Goal: Ask a question

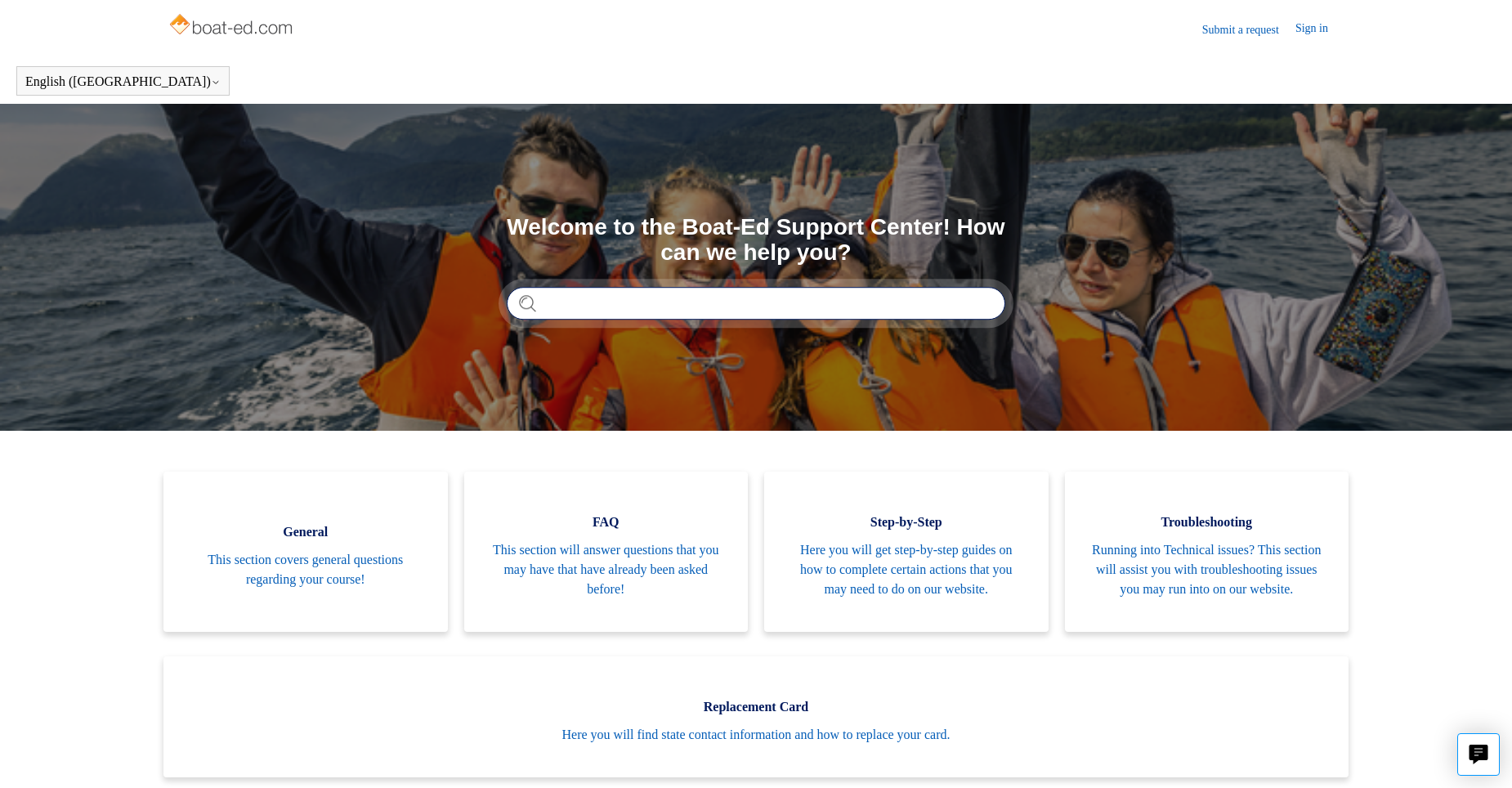
click at [558, 310] on input "Search" at bounding box center [756, 303] width 499 height 33
type input "*"
click at [1314, 27] on link "Sign in" at bounding box center [1319, 29] width 49 height 20
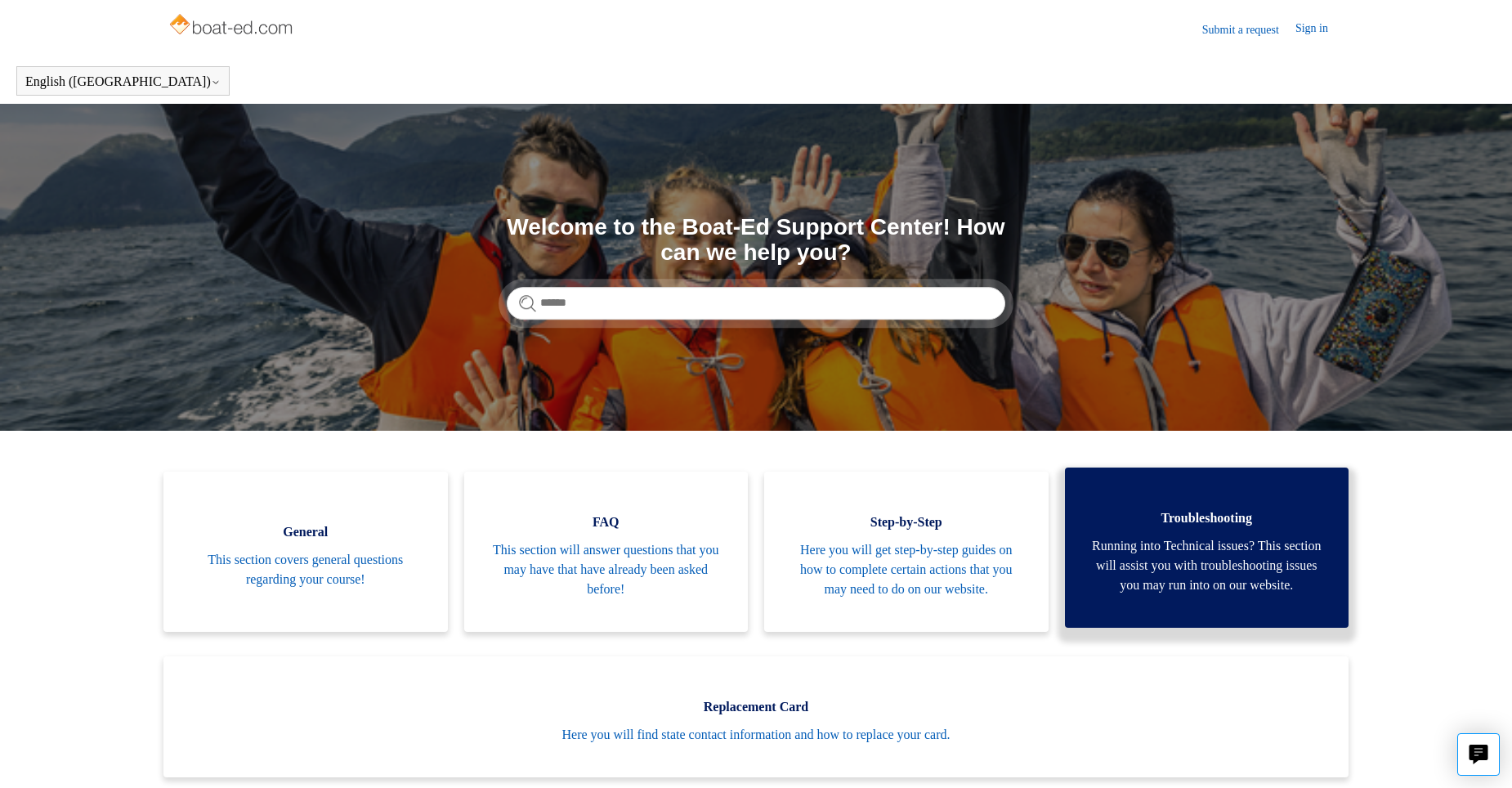
click at [1199, 542] on span "Running into Technical issues? This section will assist you with troubleshootin…" at bounding box center [1207, 565] width 235 height 59
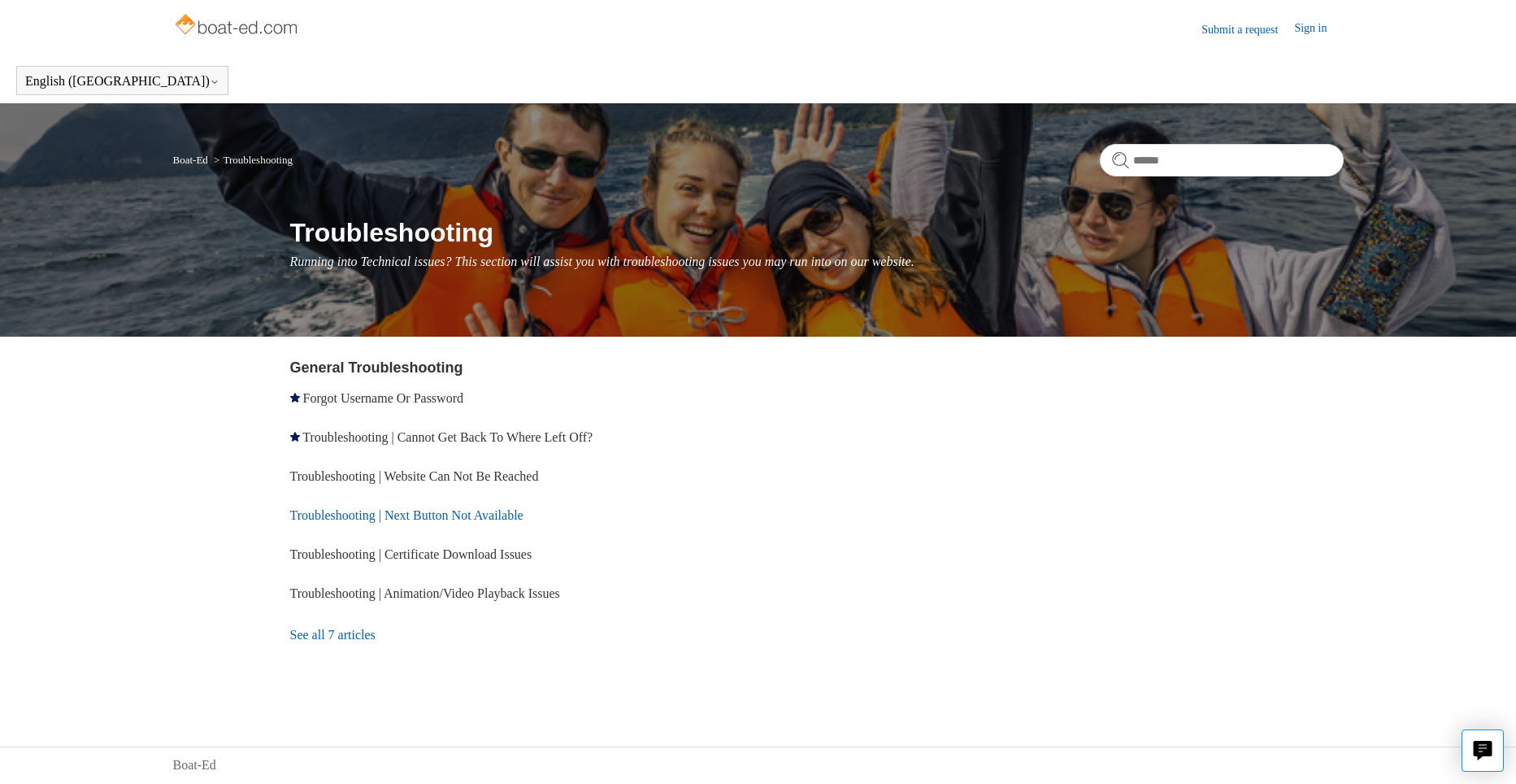
click at [407, 512] on link "Troubleshooting | Next Button Not Available" at bounding box center [407, 515] width 233 height 14
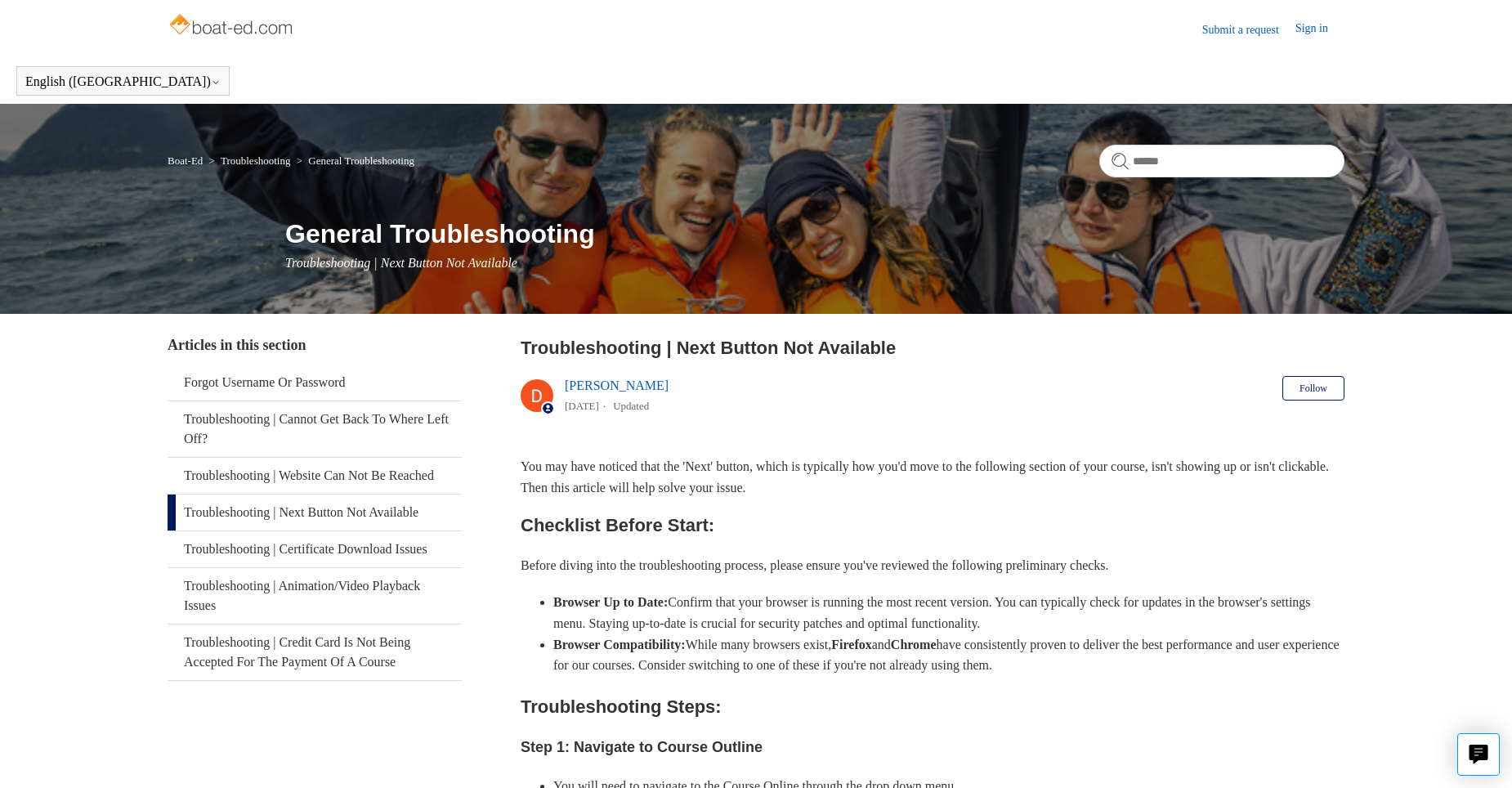
click at [1242, 27] on link "Submit a request" at bounding box center [1248, 29] width 93 height 17
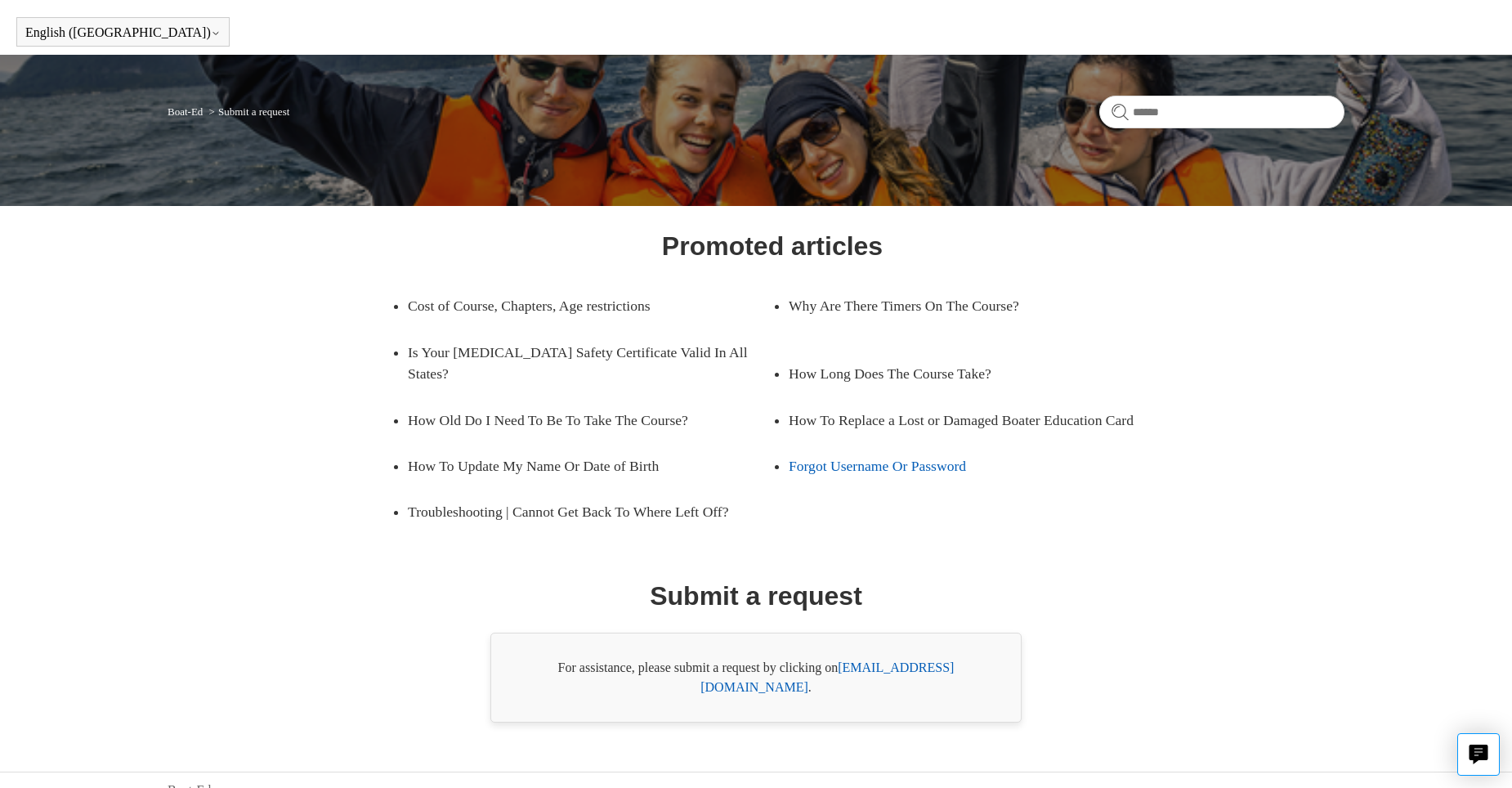
scroll to position [50, 0]
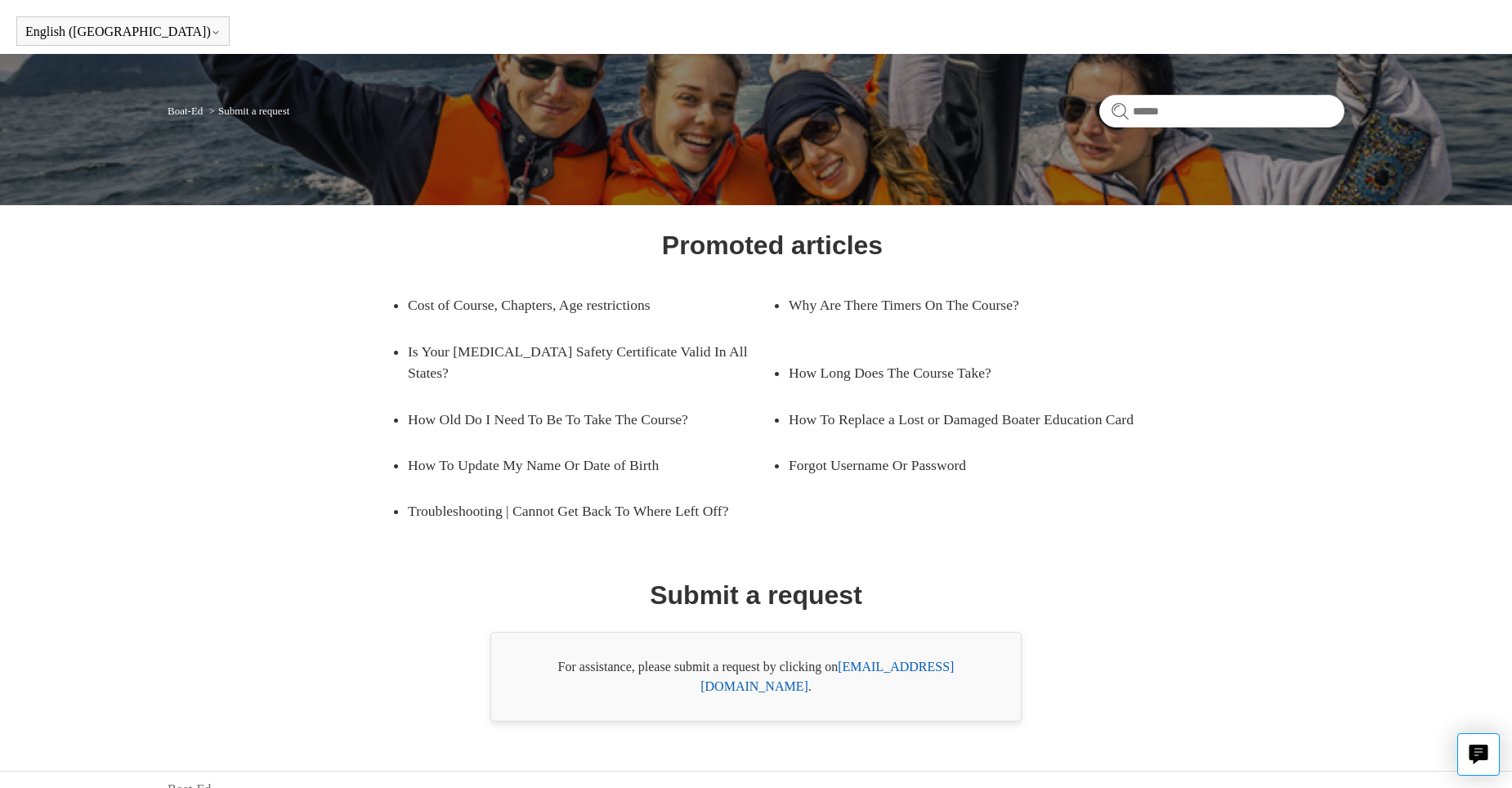
click at [900, 665] on link "[EMAIL_ADDRESS][DOMAIN_NAME]" at bounding box center [827, 676] width 253 height 34
